Goal: Information Seeking & Learning: Check status

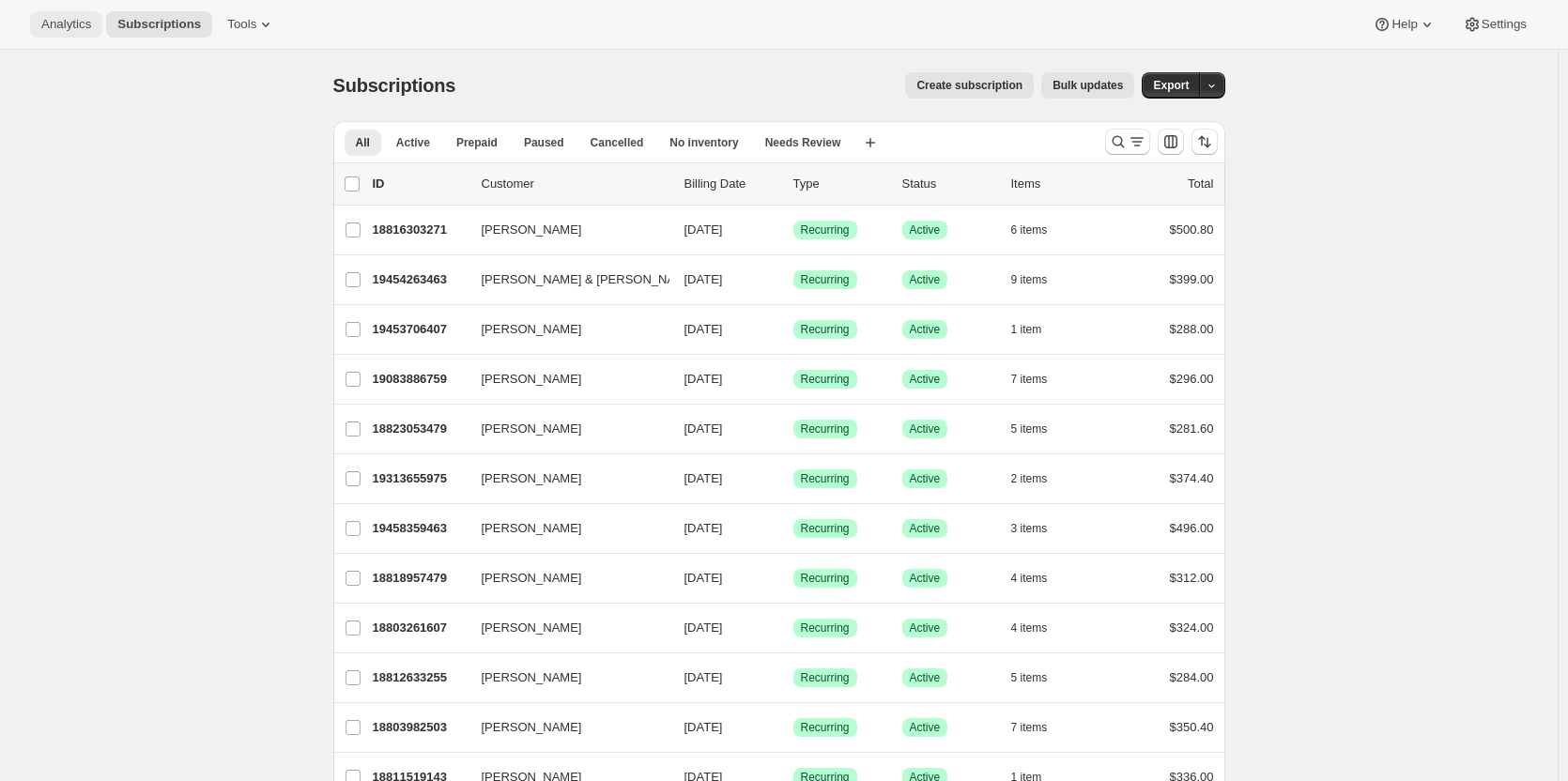
click at [65, 18] on span "Analytics" at bounding box center [65, 23] width 50 height 15
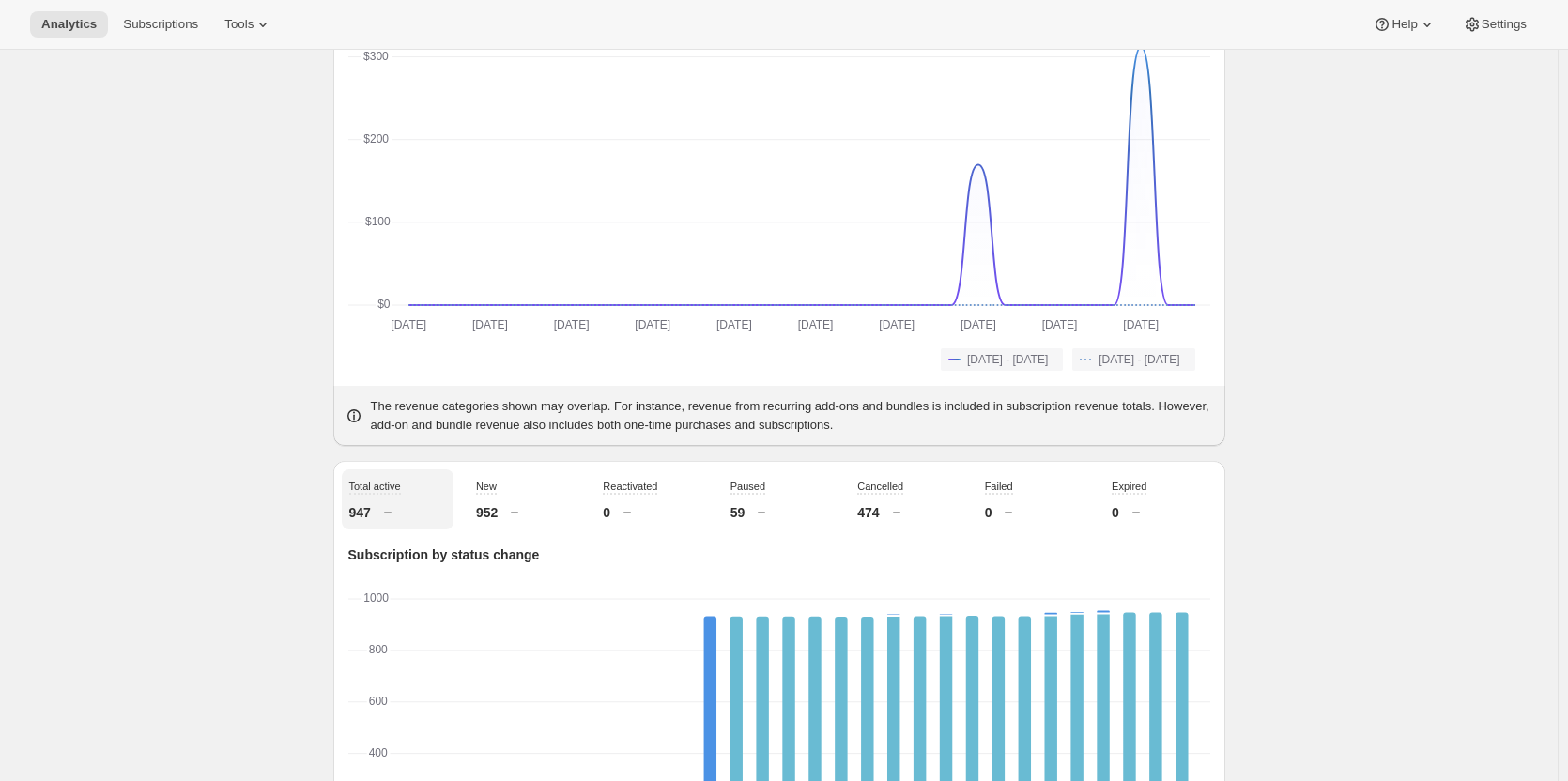
scroll to position [47, 0]
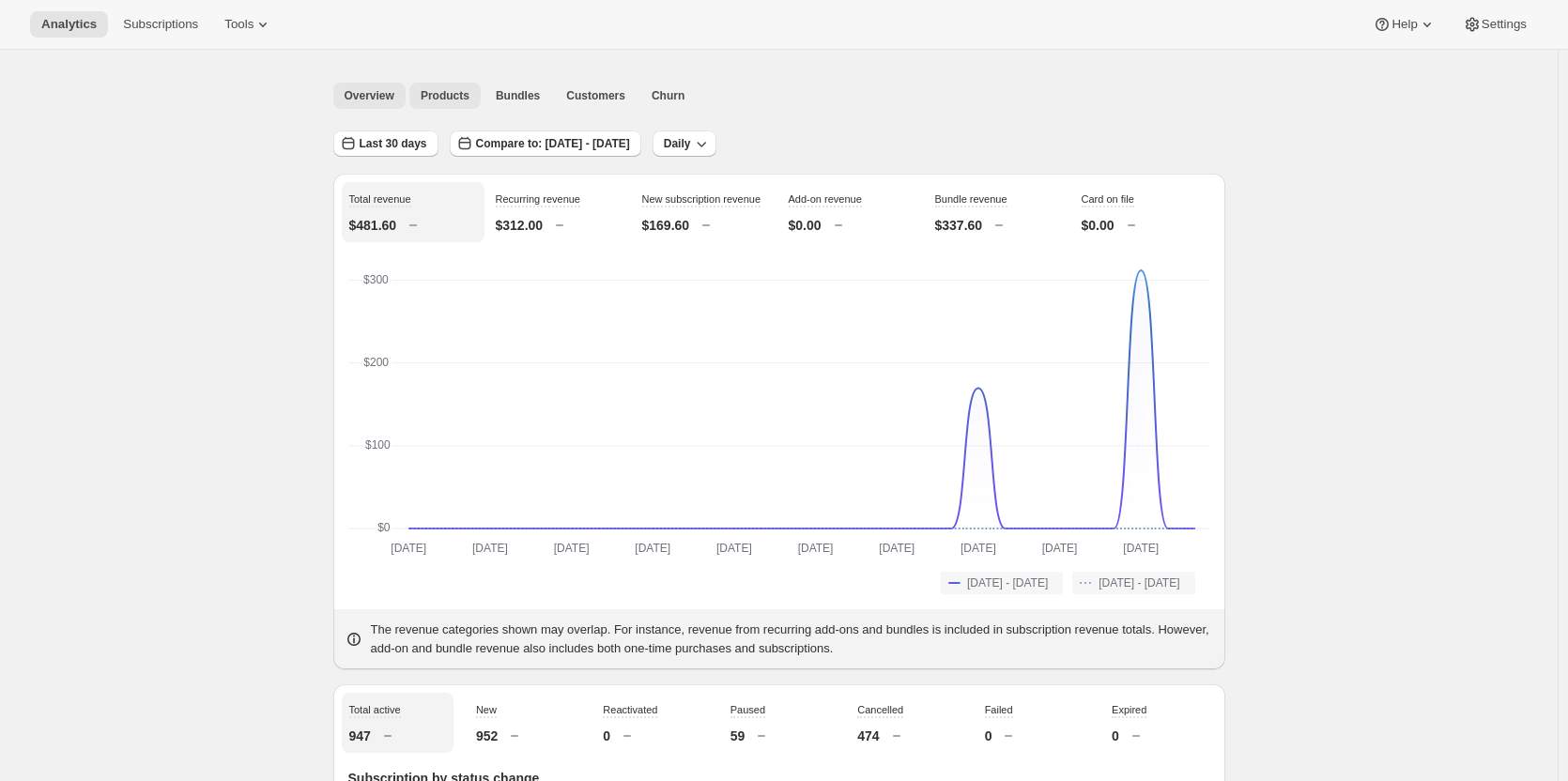
click at [430, 92] on span "Products" at bounding box center [445, 95] width 49 height 15
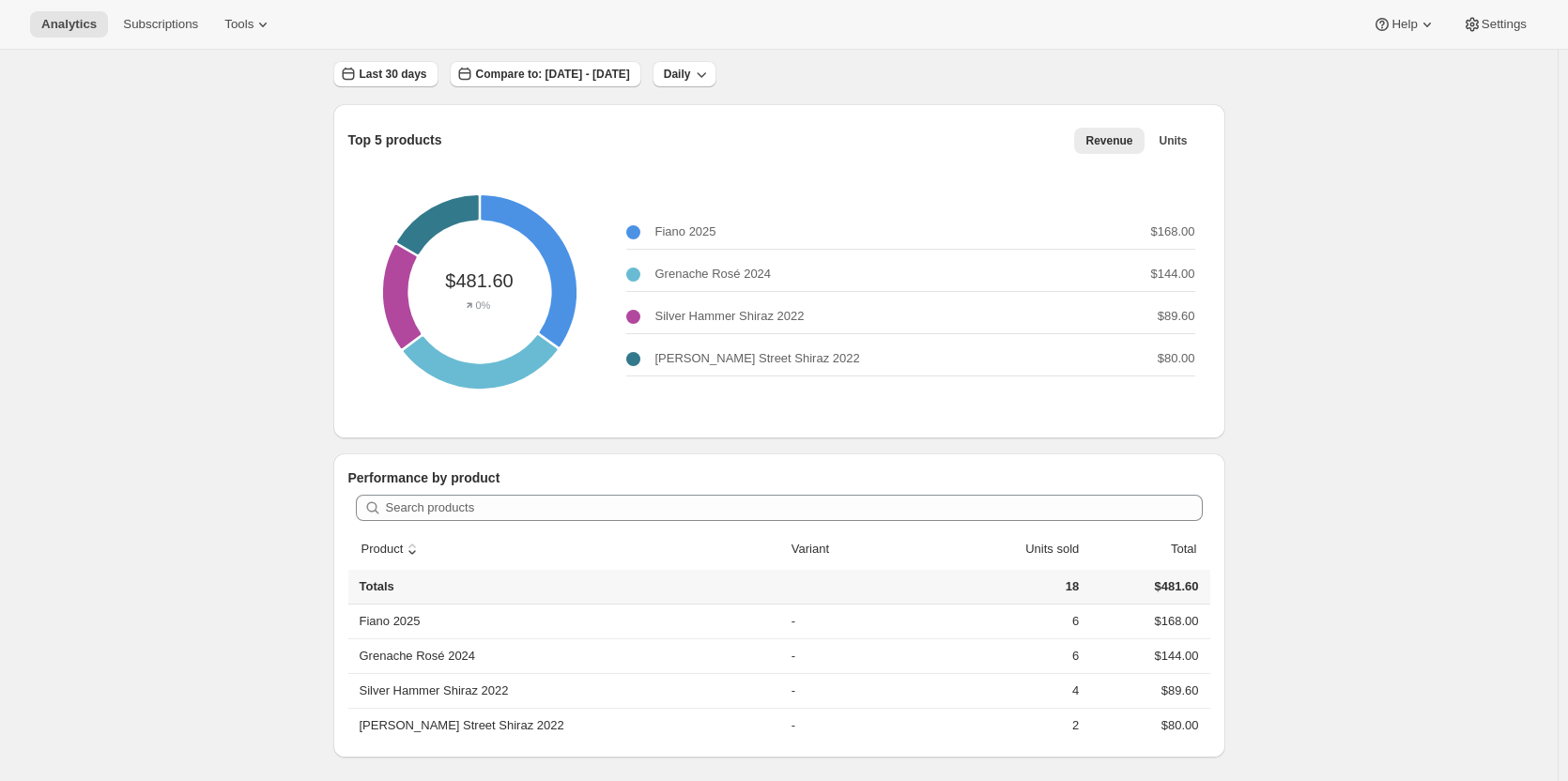
scroll to position [122, 0]
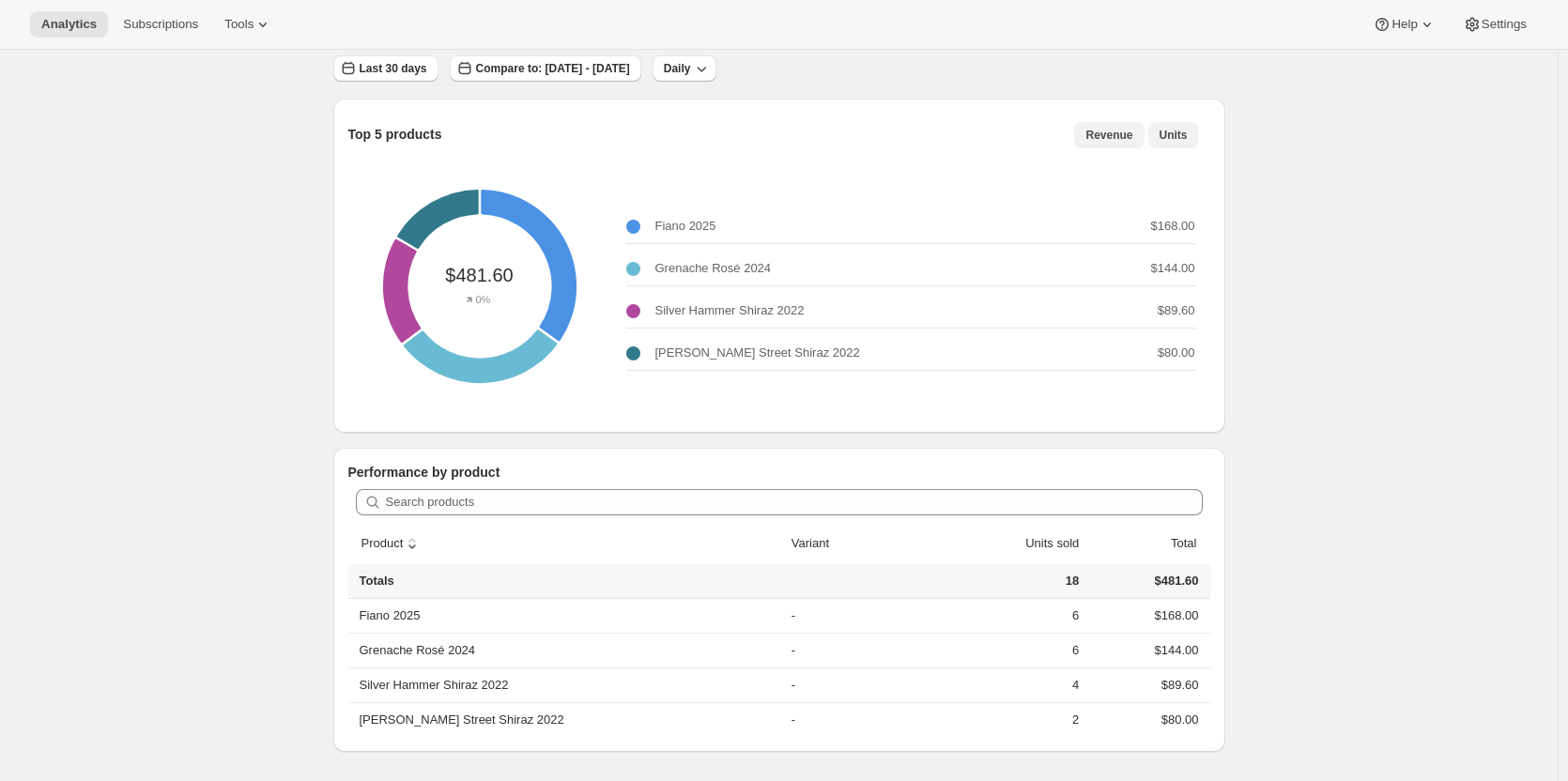
click at [1159, 138] on button "Units" at bounding box center [1174, 134] width 51 height 26
click at [1105, 130] on span "Revenue" at bounding box center [1108, 134] width 47 height 15
click at [1194, 131] on button "Units" at bounding box center [1174, 134] width 51 height 26
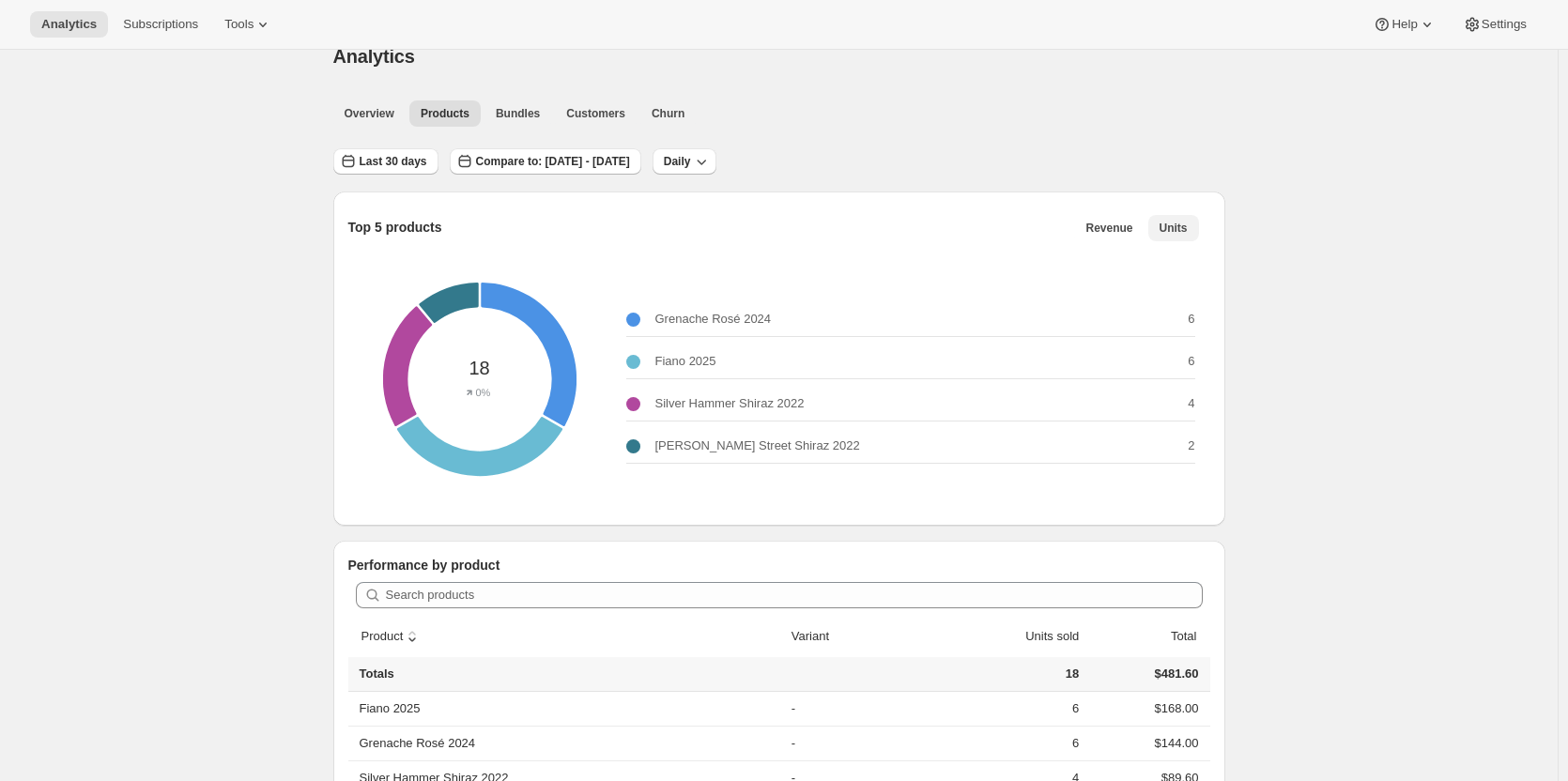
scroll to position [28, 0]
click at [531, 116] on span "Bundles" at bounding box center [517, 114] width 44 height 15
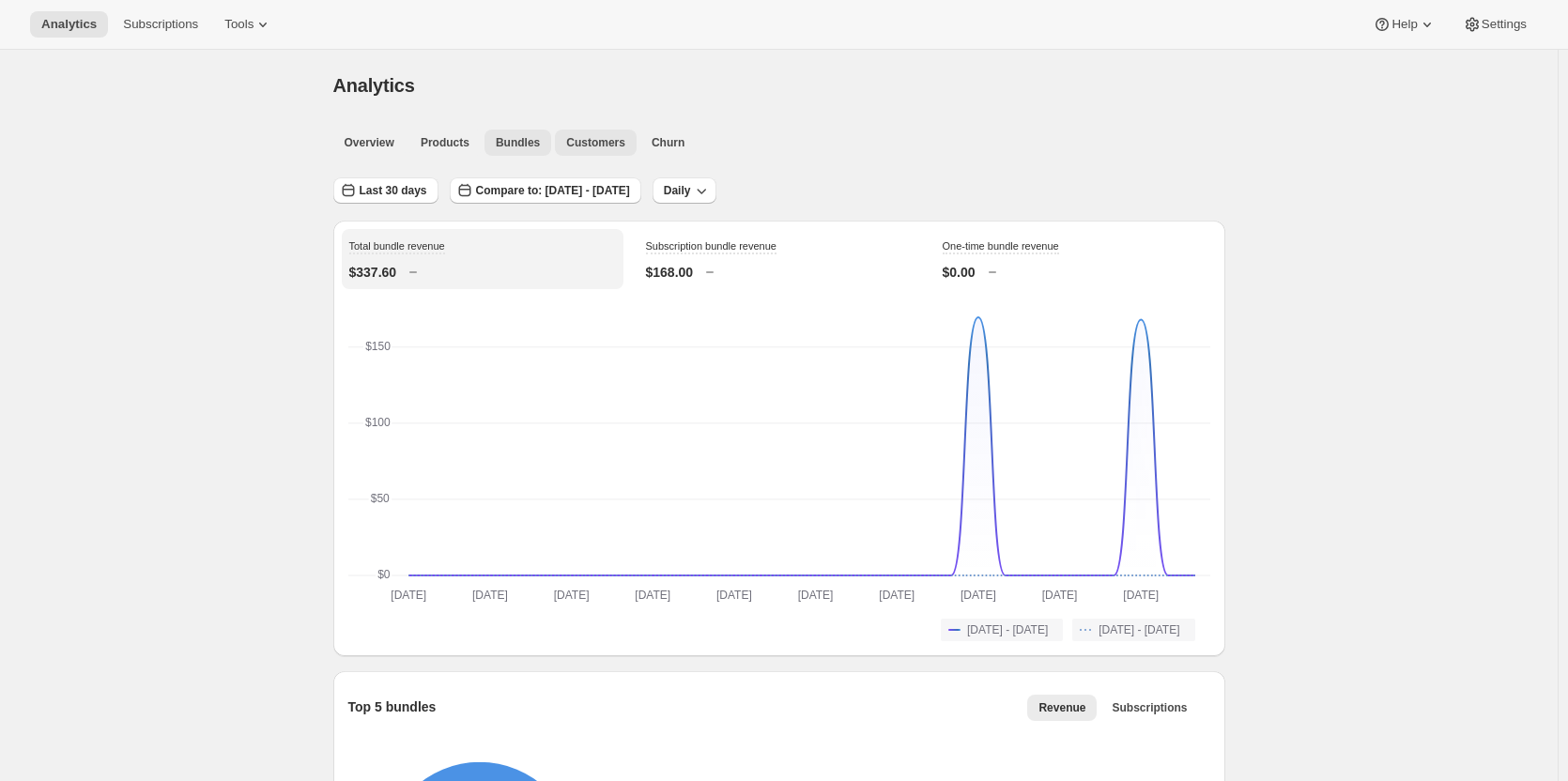
click at [586, 148] on span "Customers" at bounding box center [595, 142] width 59 height 15
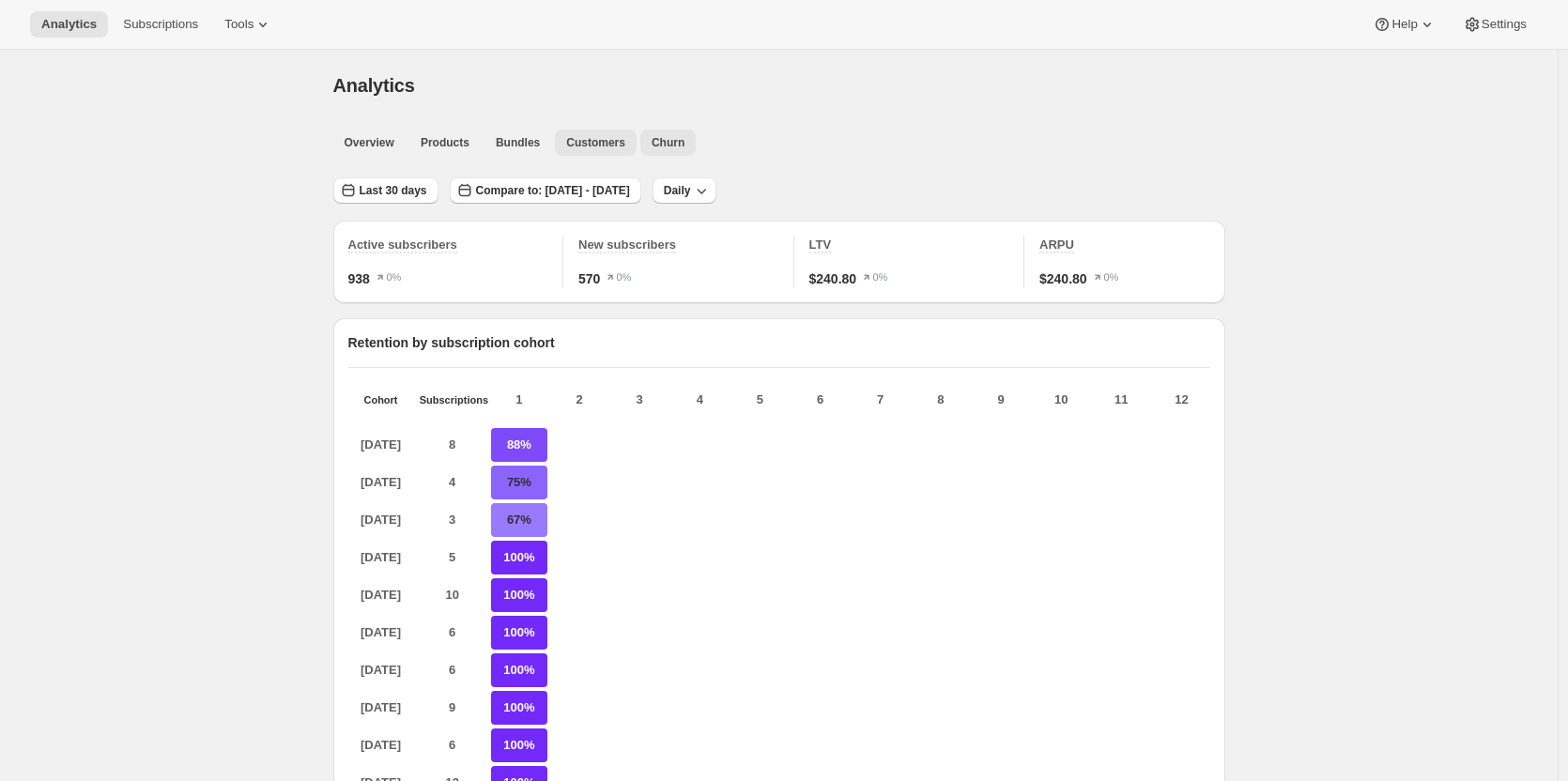
click at [661, 136] on span "Churn" at bounding box center [668, 142] width 33 height 15
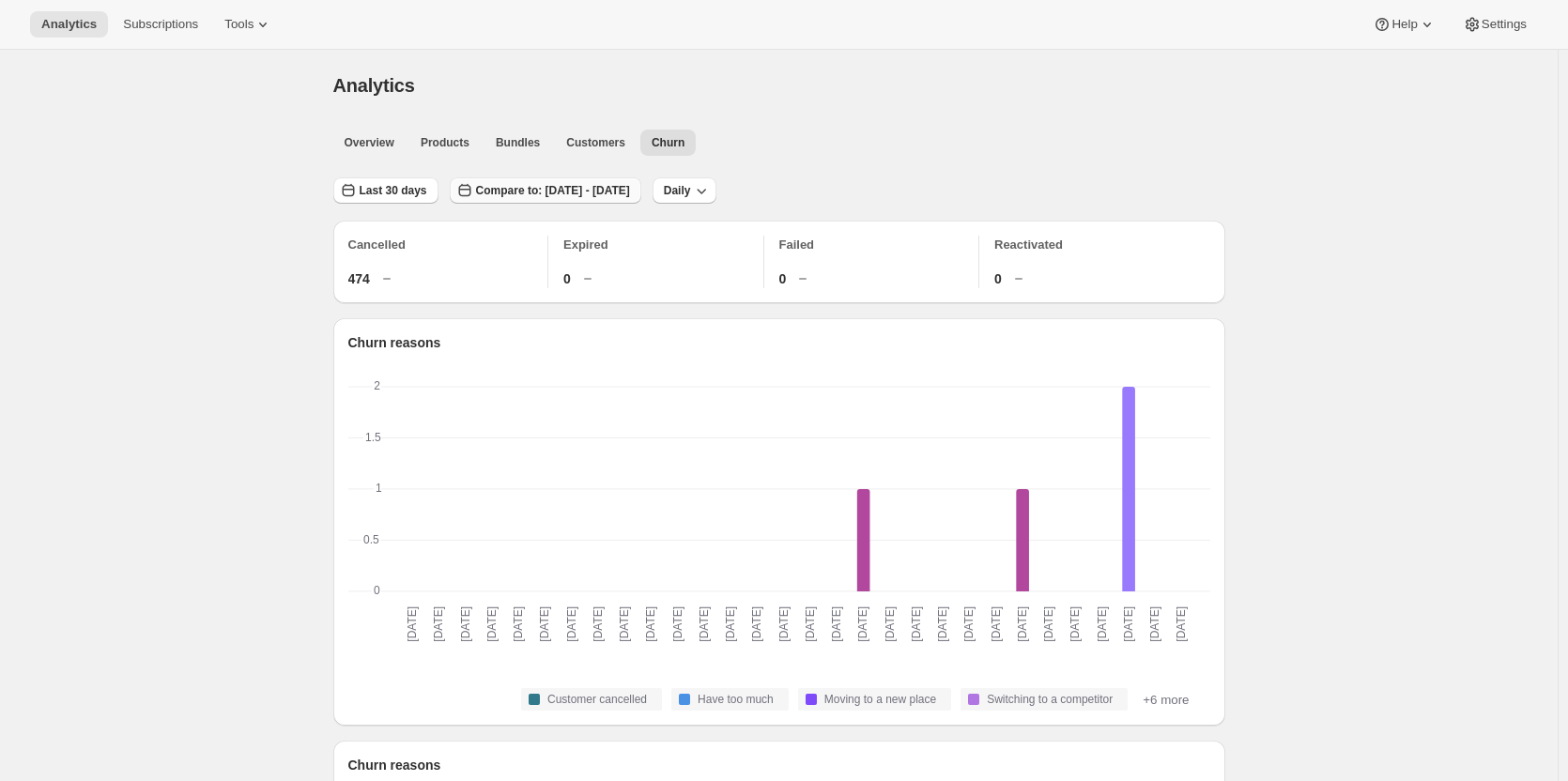
click at [608, 196] on span "Compare to: [DATE] - [DATE]" at bounding box center [553, 190] width 154 height 15
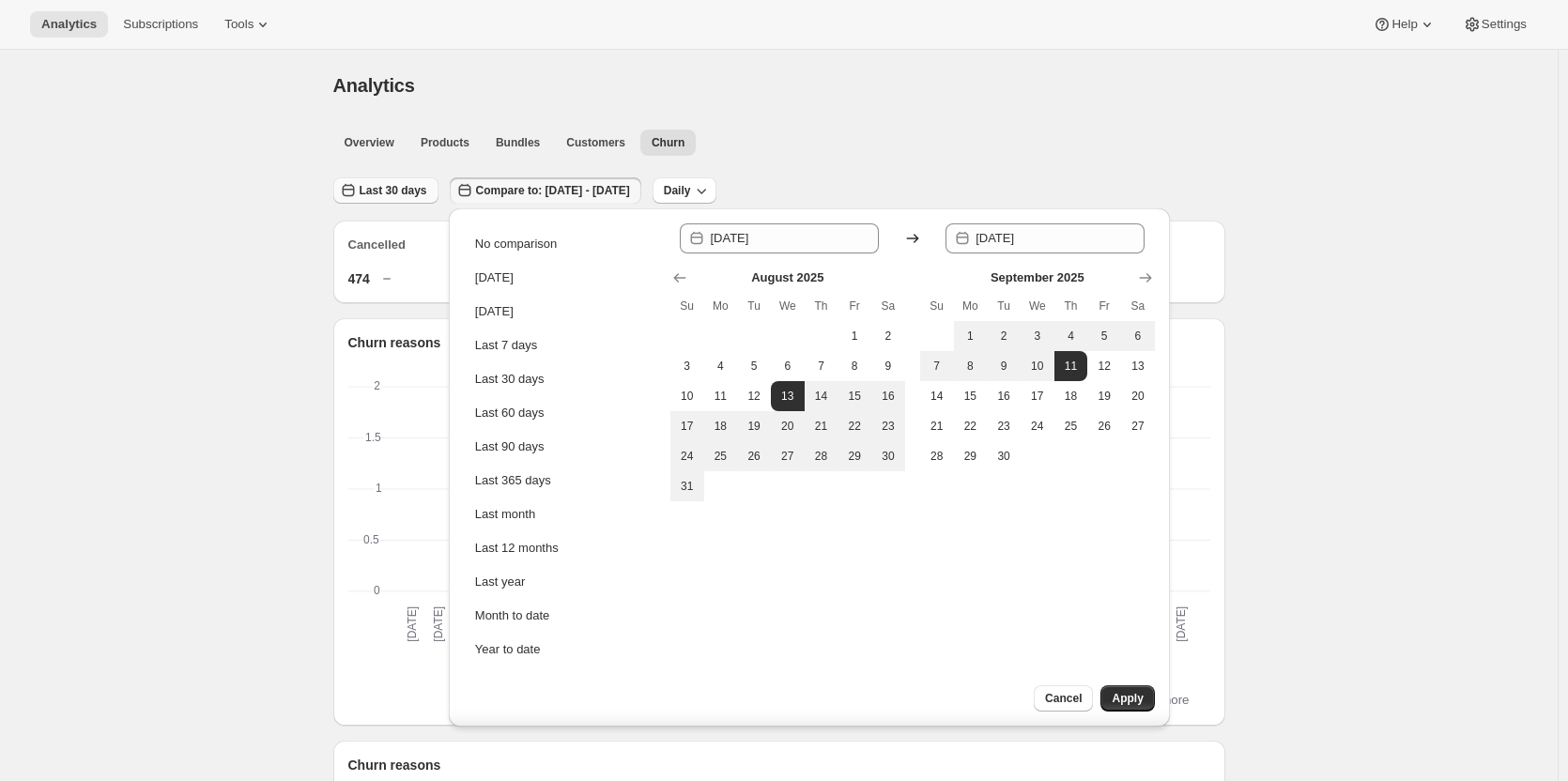
click at [386, 191] on span "Last 30 days" at bounding box center [392, 190] width 67 height 15
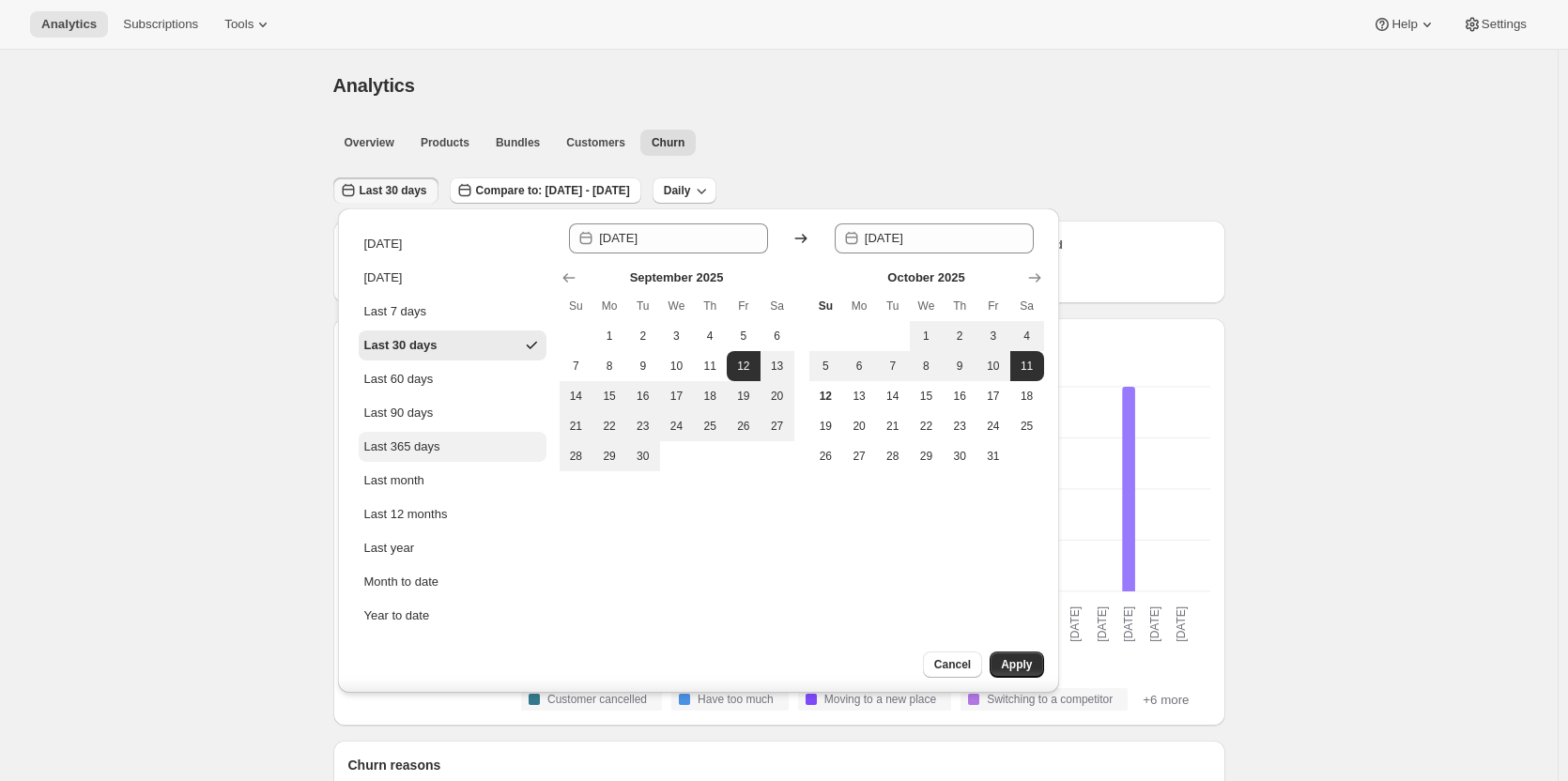
click at [437, 456] on button "Last 365 days" at bounding box center [452, 446] width 188 height 30
type input "[DATE]"
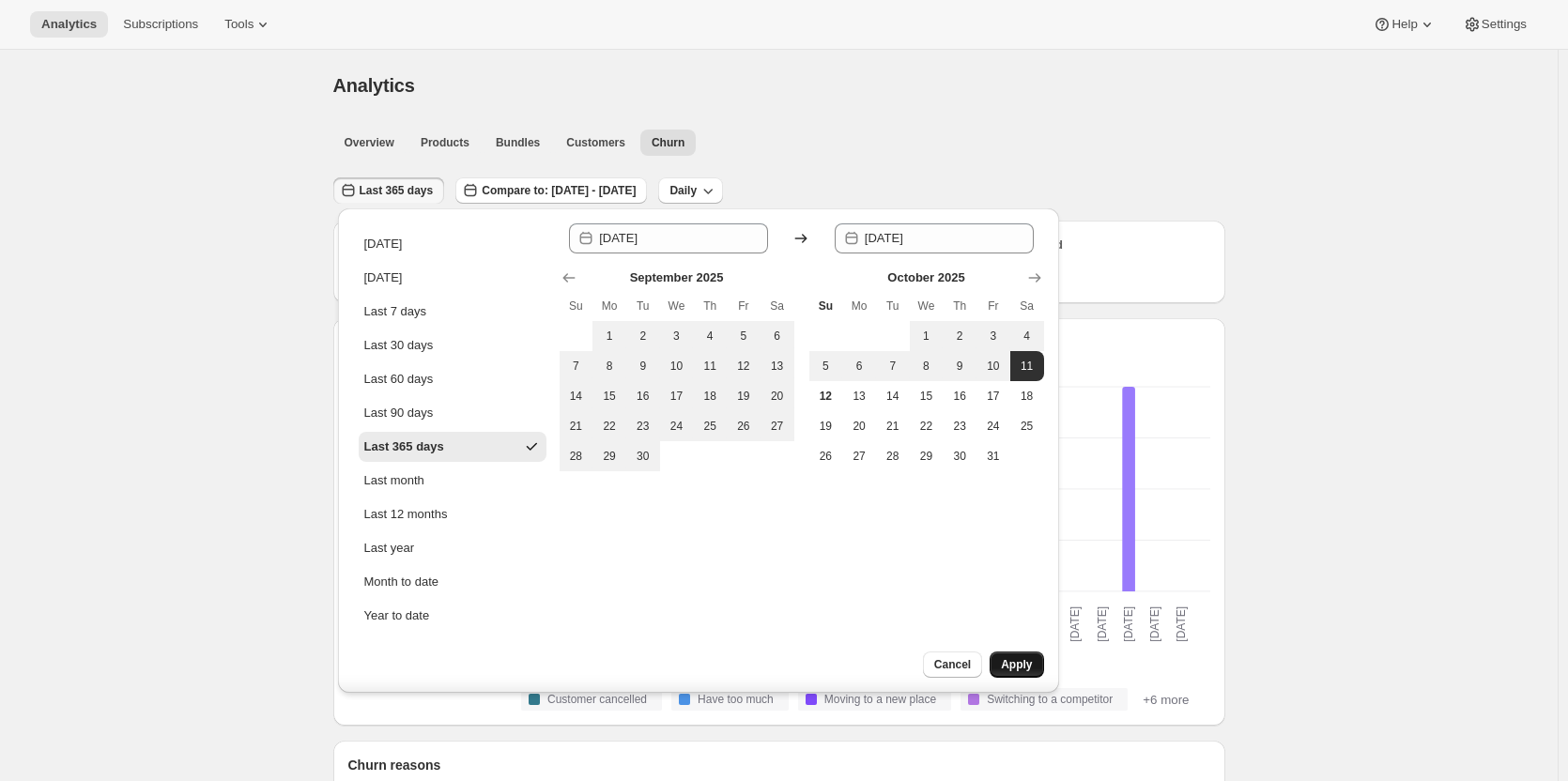
click at [1012, 664] on span "Apply" at bounding box center [1017, 664] width 31 height 15
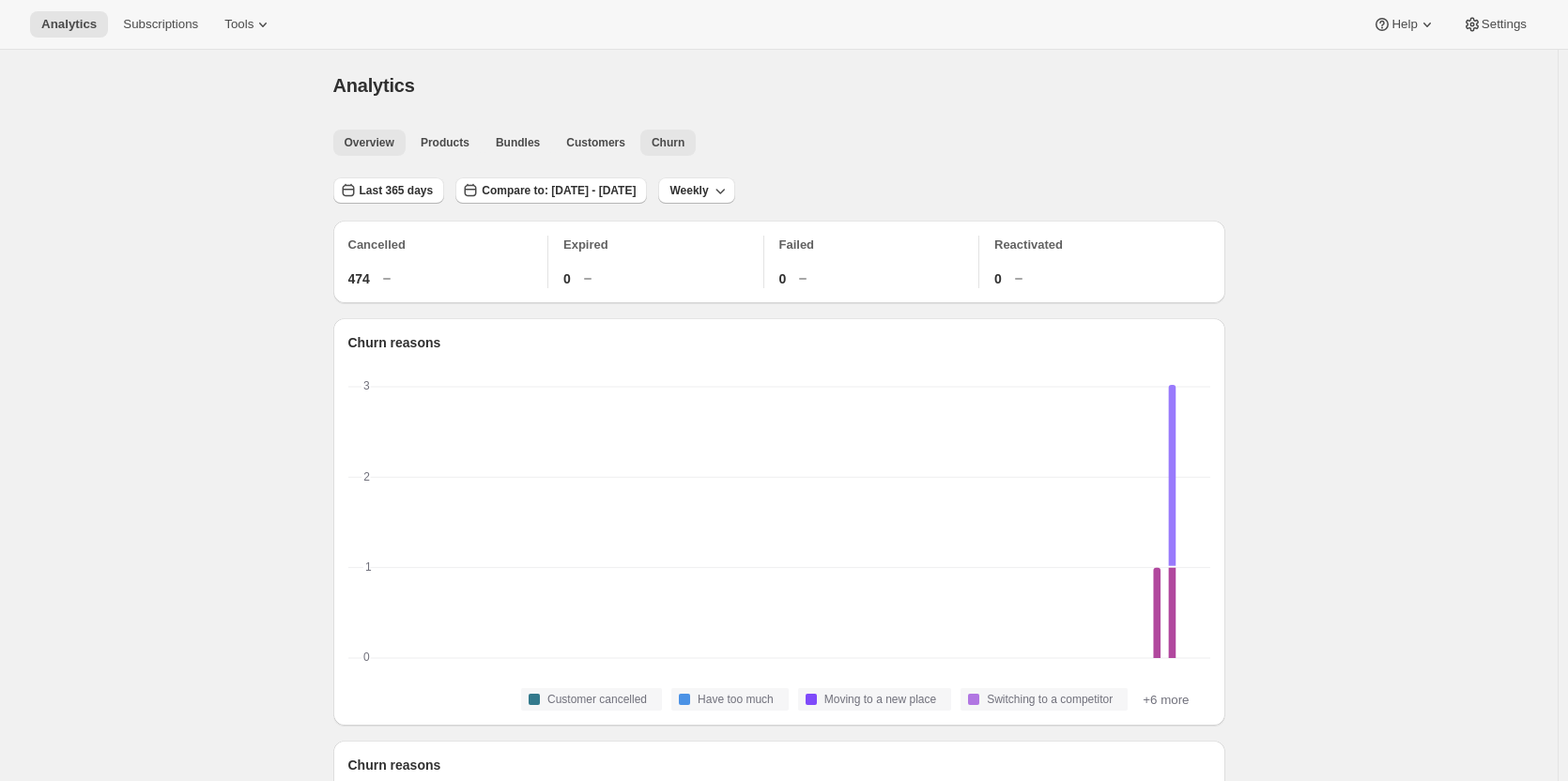
click at [375, 141] on span "Overview" at bounding box center [369, 142] width 50 height 15
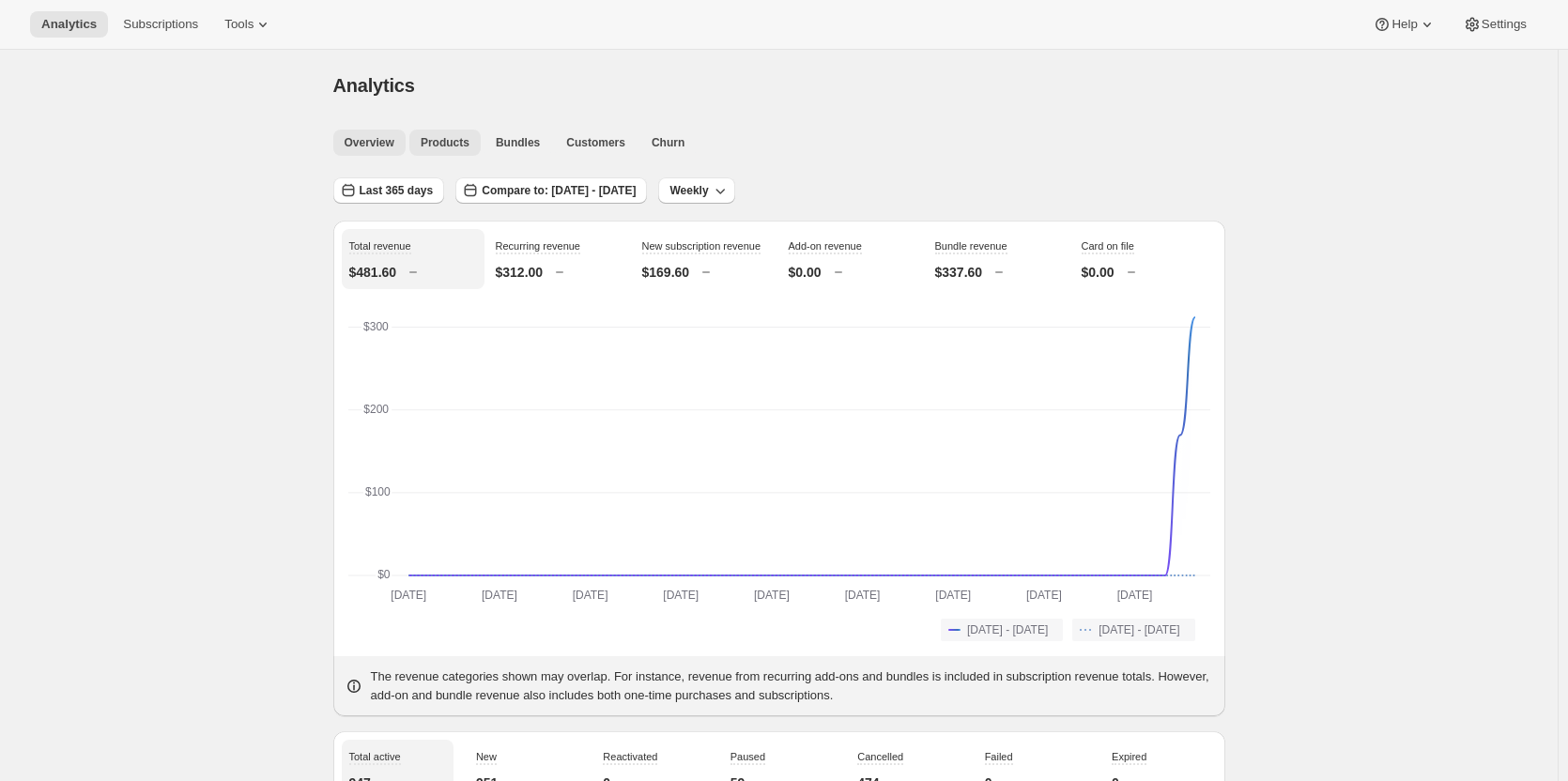
click at [448, 140] on span "Products" at bounding box center [445, 142] width 49 height 15
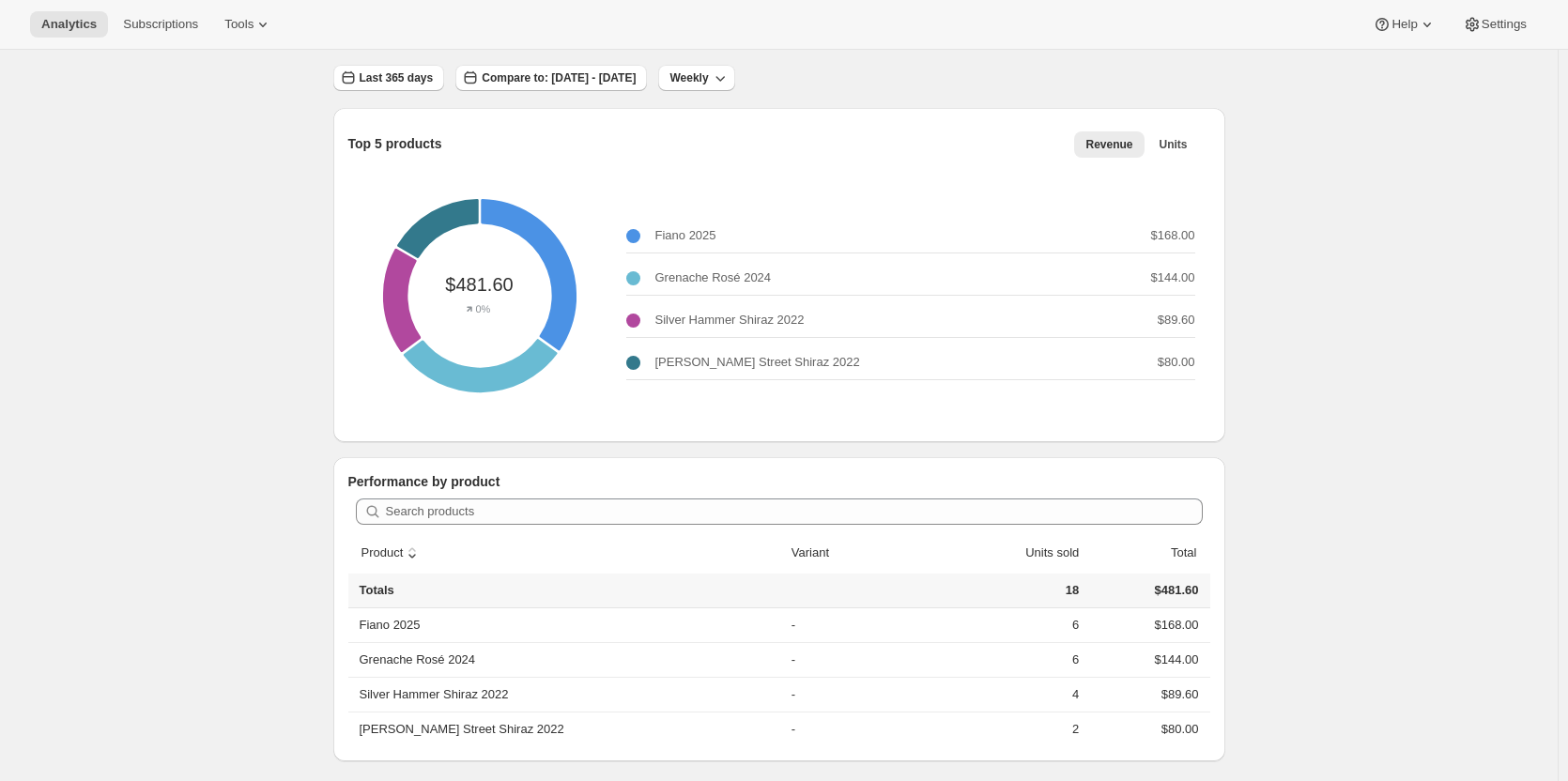
scroll to position [122, 0]
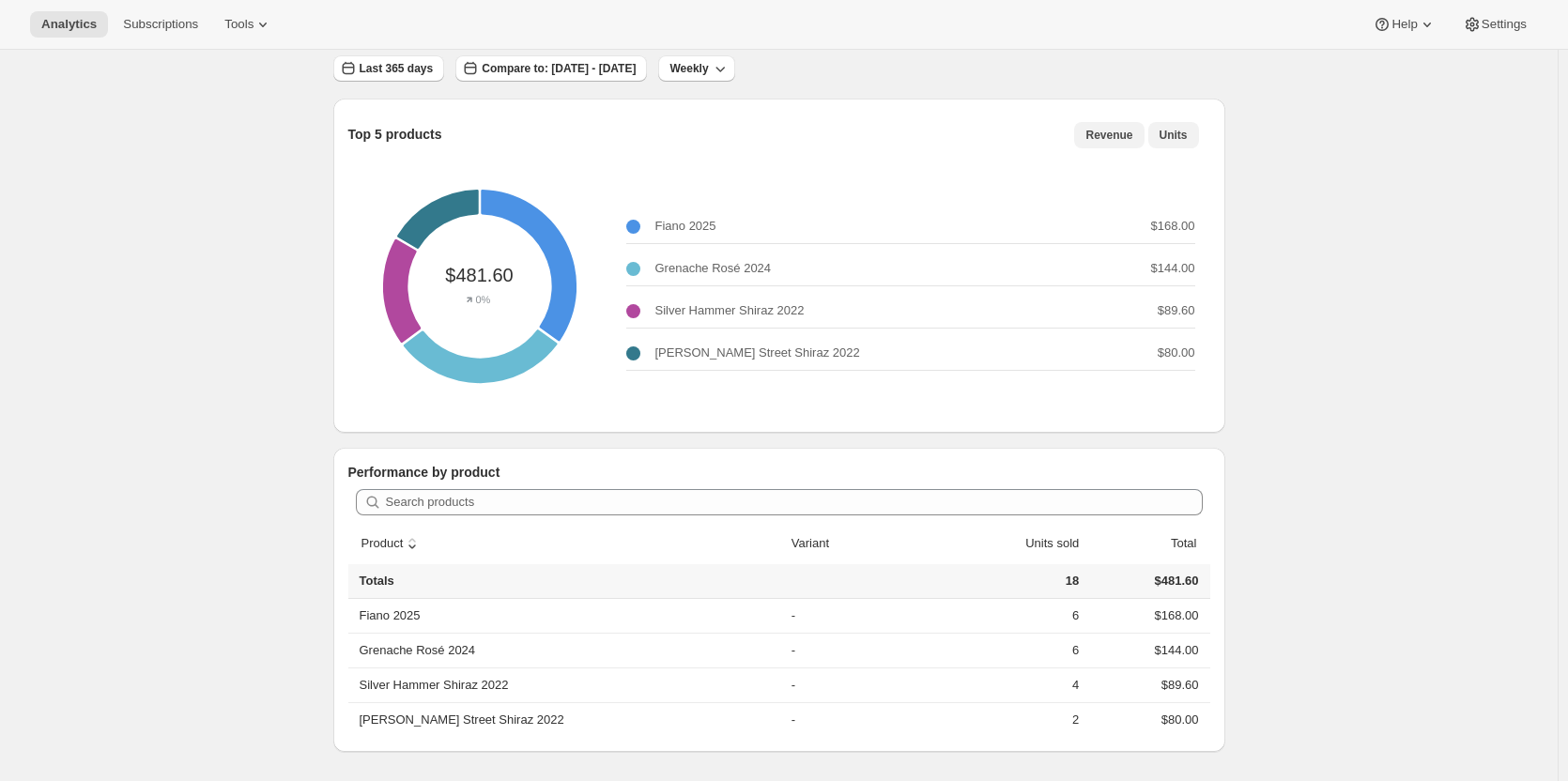
click at [1176, 132] on span "Units" at bounding box center [1174, 134] width 28 height 15
click at [488, 66] on span "Compare to: [DATE] - [DATE]" at bounding box center [559, 68] width 154 height 15
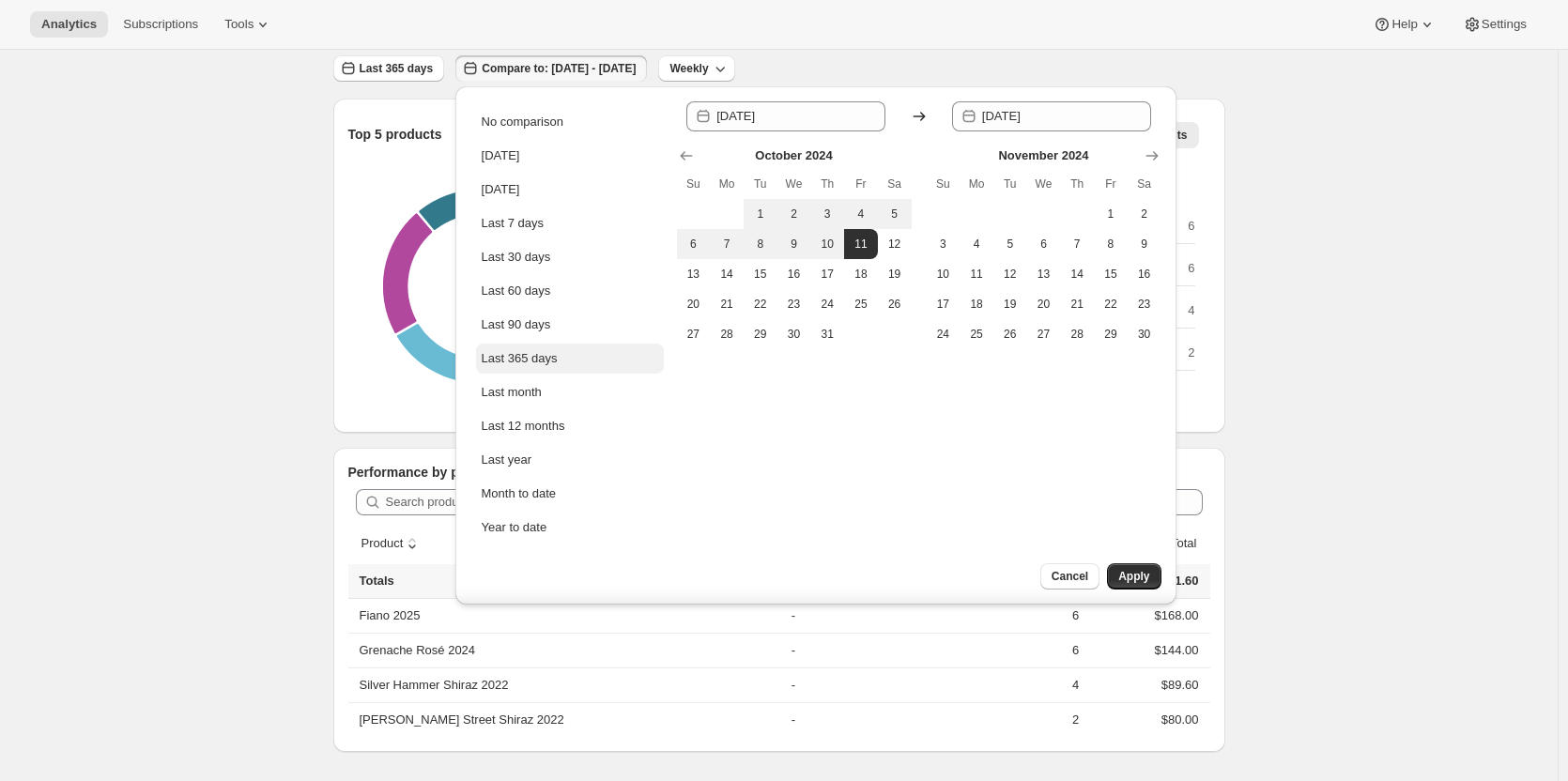
click at [516, 364] on div "Last 365 days" at bounding box center [520, 358] width 76 height 19
type input "[DATE]"
click at [317, 183] on div "Analytics. This page is ready Analytics Overview Products Bundles Customers Chu…" at bounding box center [779, 354] width 937 height 854
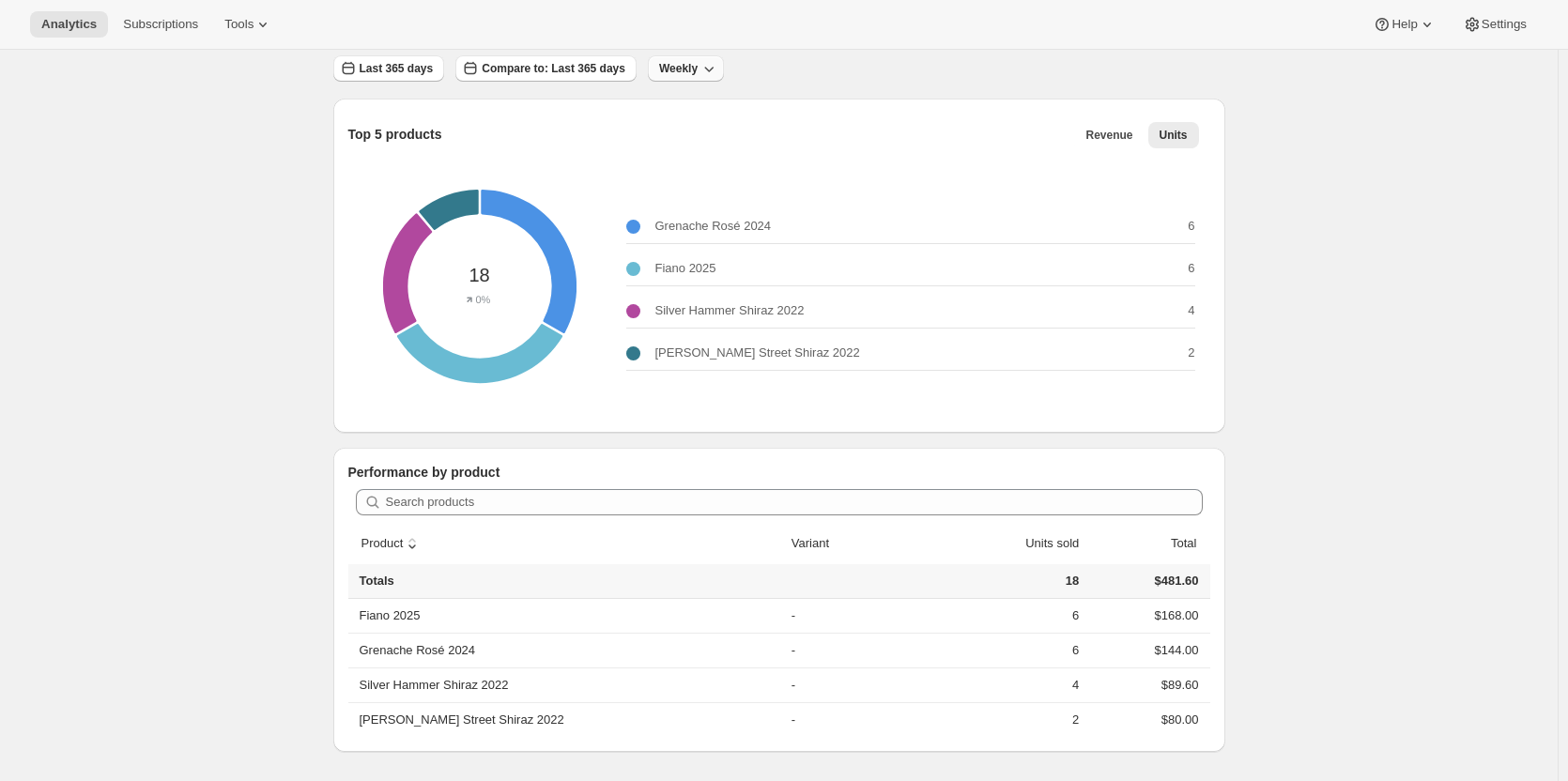
click at [656, 61] on button "Weekly" at bounding box center [686, 68] width 76 height 26
click at [673, 167] on span "Monthly" at bounding box center [675, 171] width 43 height 14
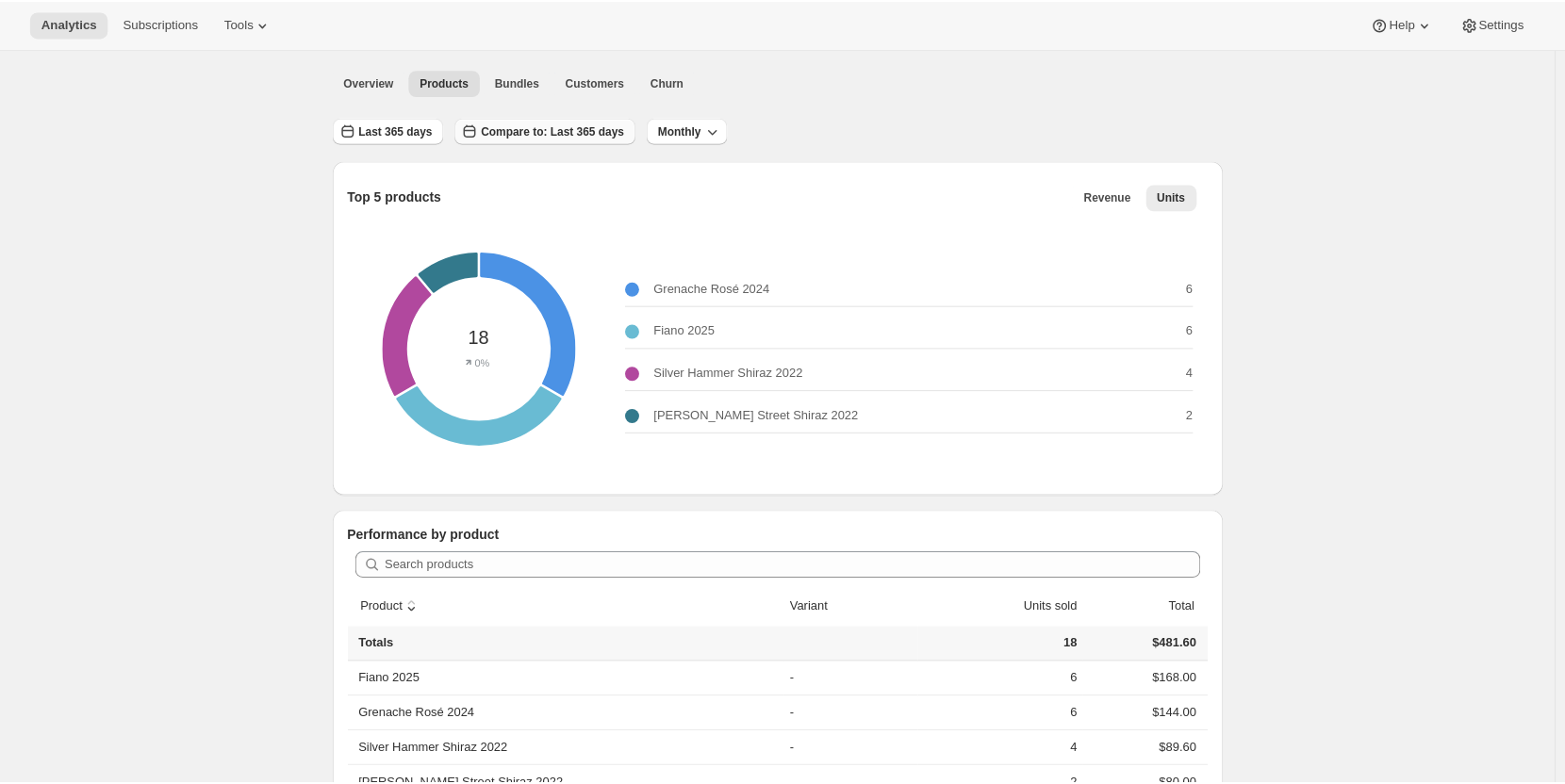
scroll to position [0, 0]
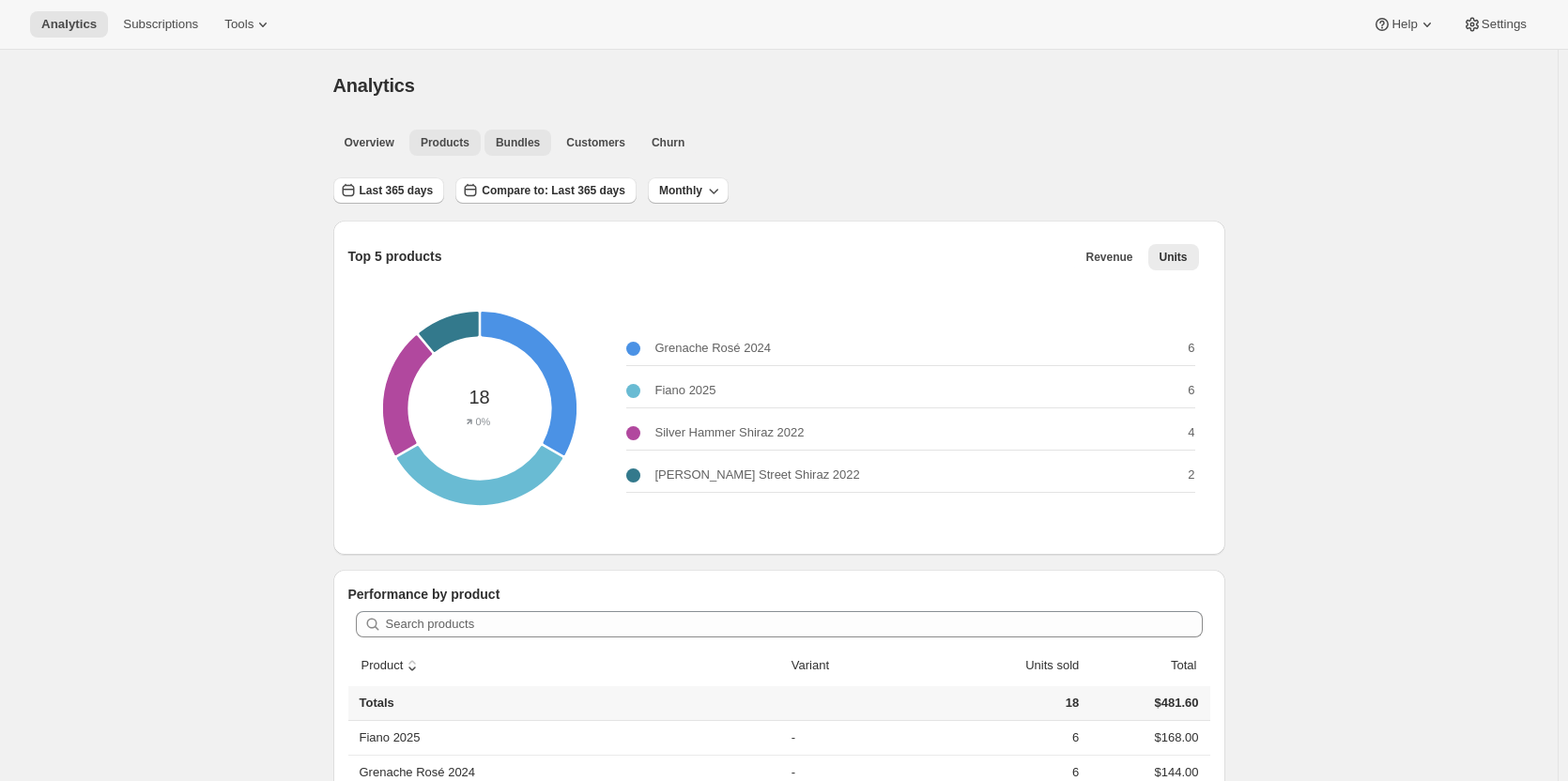
click at [514, 141] on span "Bundles" at bounding box center [517, 142] width 44 height 15
